Goal: Transaction & Acquisition: Purchase product/service

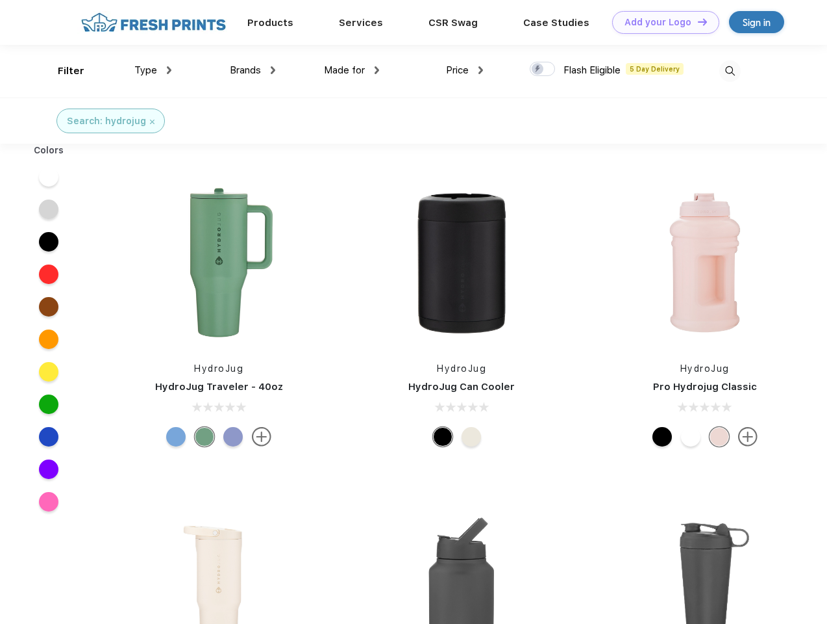
scroll to position [1, 0]
click at [661, 22] on link "Add your Logo Design Tool" at bounding box center [665, 22] width 107 height 23
click at [0, 0] on div "Design Tool" at bounding box center [0, 0] width 0 height 0
click at [697, 21] on link "Add your Logo Design Tool" at bounding box center [665, 22] width 107 height 23
click at [62, 71] on div "Filter" at bounding box center [71, 71] width 27 height 15
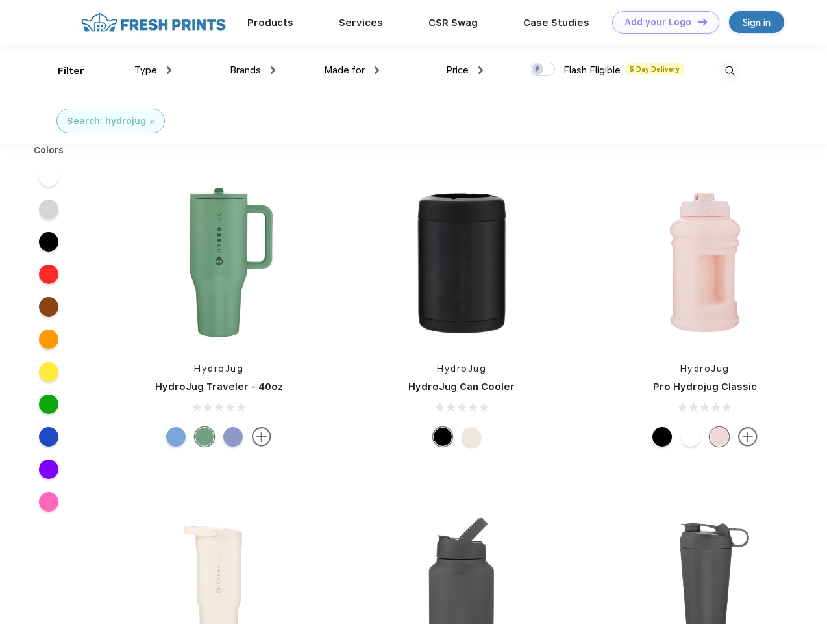
click at [153, 70] on span "Type" at bounding box center [145, 70] width 23 height 12
click at [253, 70] on span "Brands" at bounding box center [245, 70] width 31 height 12
click at [352, 70] on span "Made for" at bounding box center [344, 70] width 41 height 12
click at [465, 70] on span "Price" at bounding box center [457, 70] width 23 height 12
click at [543, 69] on div at bounding box center [542, 69] width 25 height 14
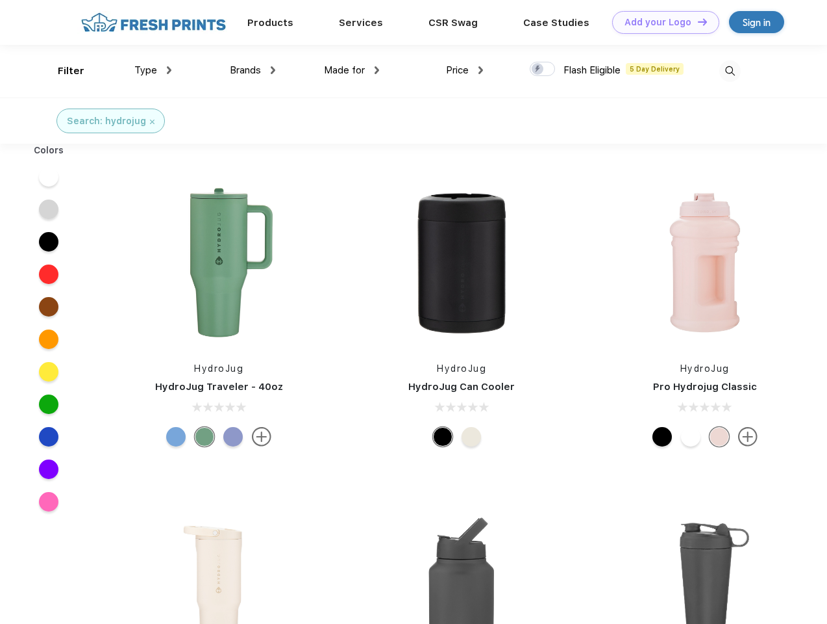
click at [538, 69] on input "checkbox" at bounding box center [534, 65] width 8 height 8
click at [730, 71] on img at bounding box center [730, 70] width 21 height 21
